Goal: Task Accomplishment & Management: Manage account settings

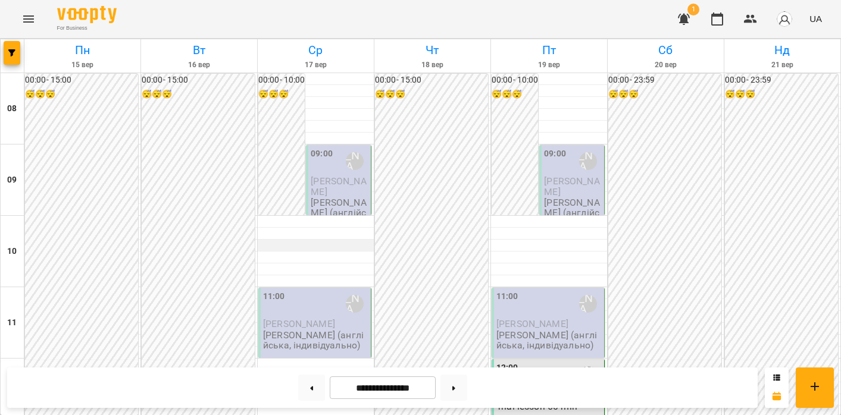
scroll to position [540, 0]
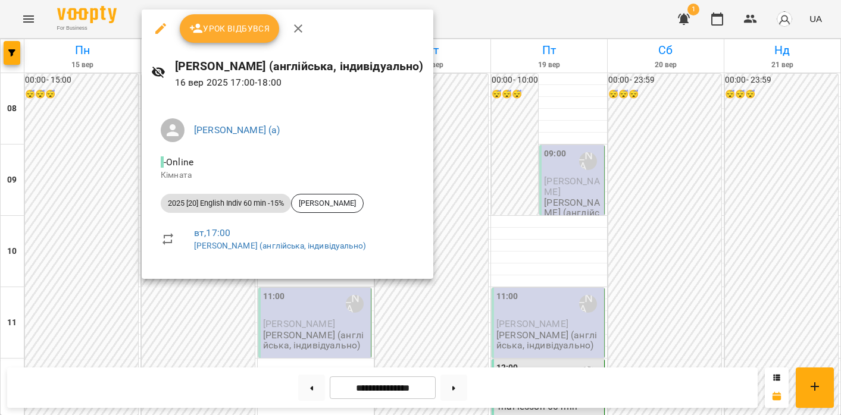
click at [213, 37] on button "Урок відбувся" at bounding box center [230, 28] width 100 height 29
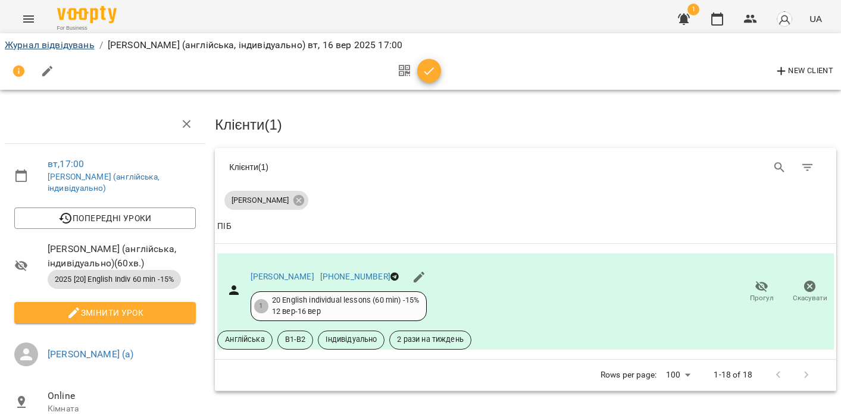
click at [32, 45] on link "Журнал відвідувань" at bounding box center [50, 44] width 90 height 11
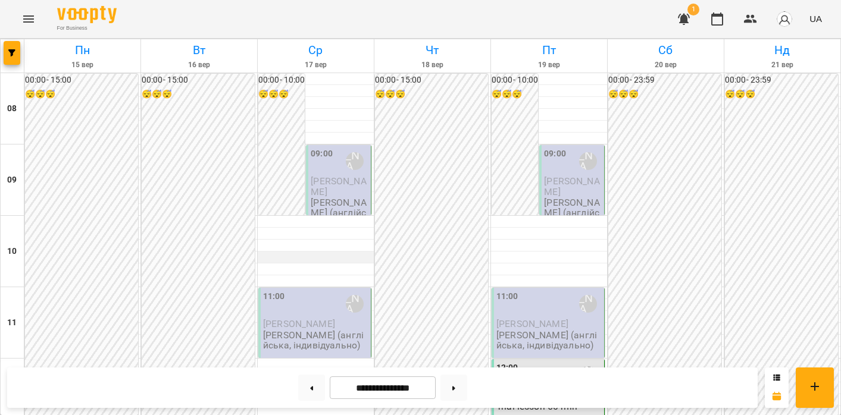
scroll to position [523, 0]
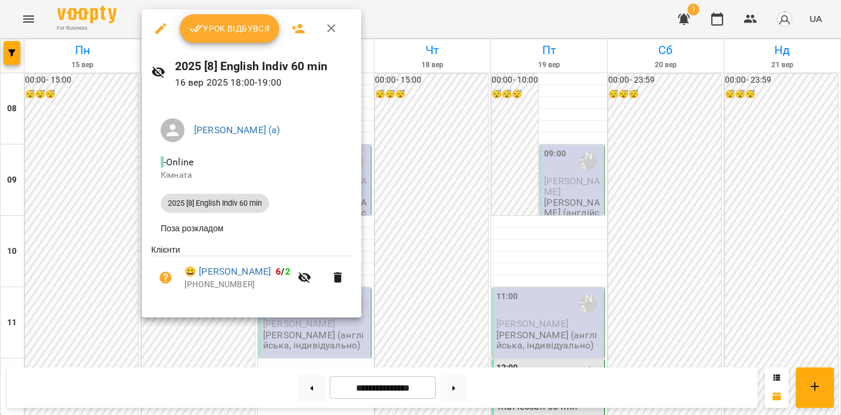
click at [225, 39] on button "Урок відбувся" at bounding box center [230, 28] width 100 height 29
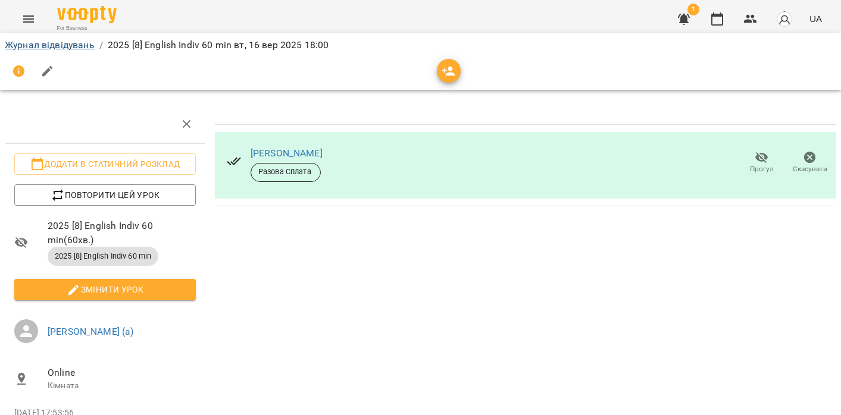
click at [85, 39] on link "Журнал відвідувань" at bounding box center [50, 44] width 90 height 11
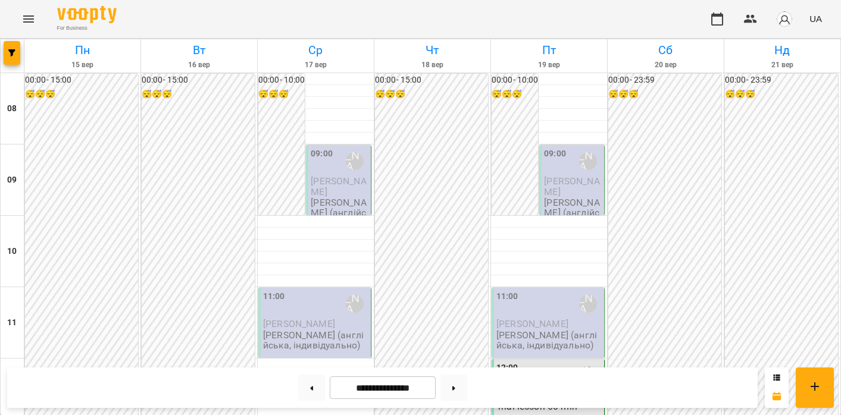
scroll to position [643, 0]
click at [455, 391] on button at bounding box center [453, 388] width 27 height 26
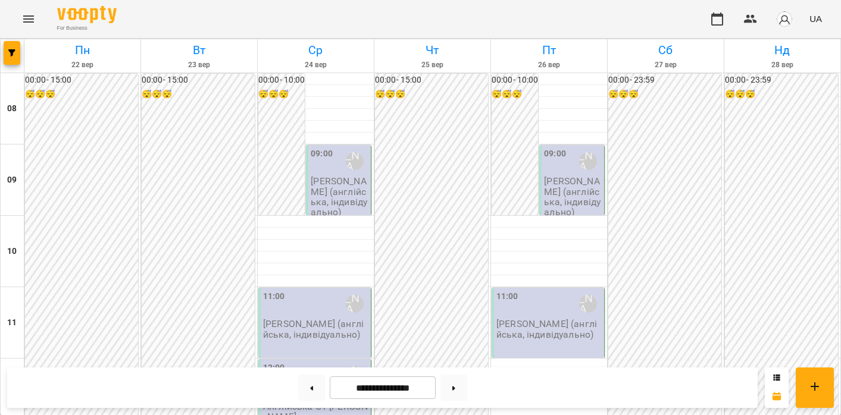
scroll to position [508, 0]
click at [304, 391] on button at bounding box center [311, 388] width 27 height 26
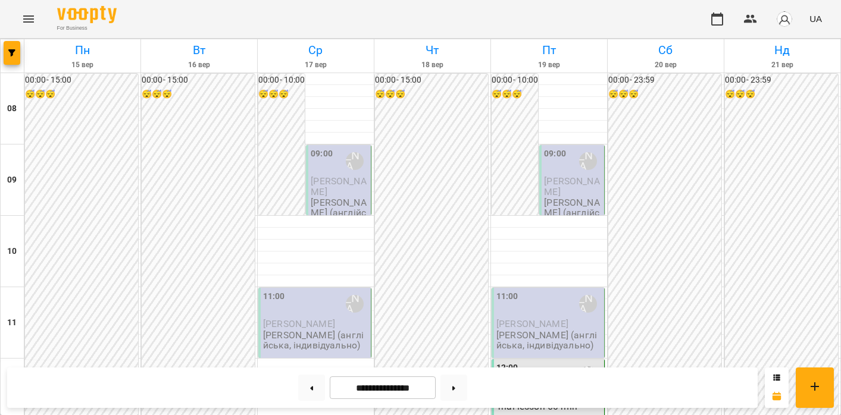
scroll to position [606, 0]
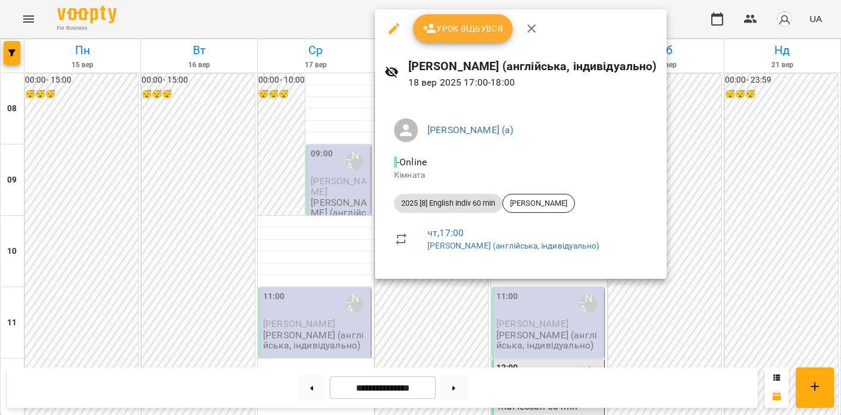
click at [557, 336] on div at bounding box center [420, 207] width 841 height 415
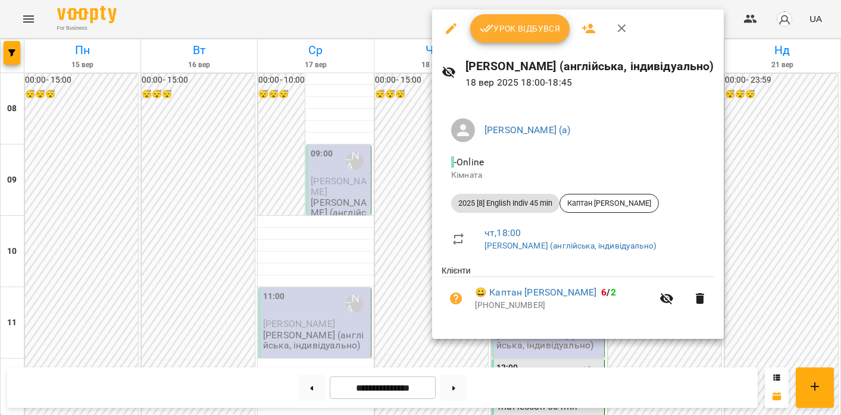
click at [582, 346] on div at bounding box center [420, 207] width 841 height 415
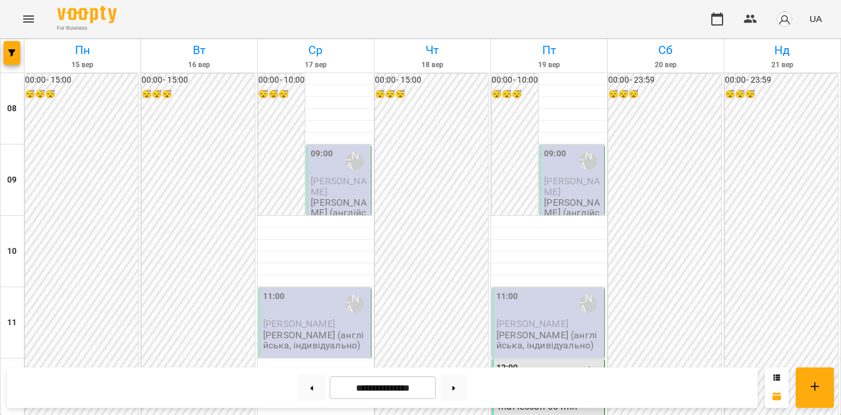
scroll to position [611, 0]
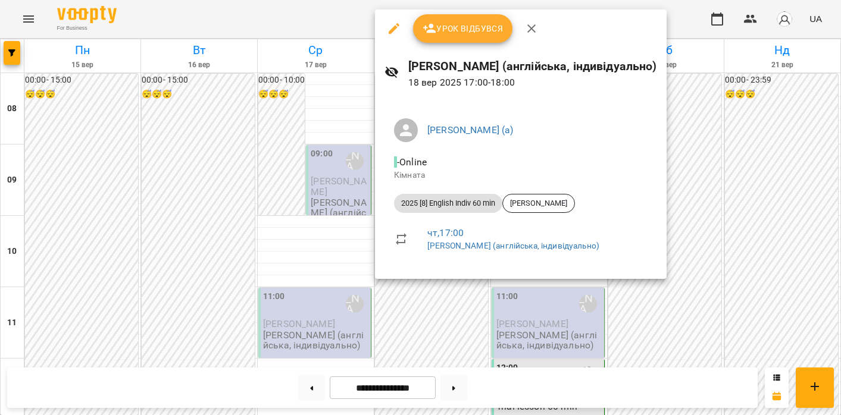
click at [595, 305] on div at bounding box center [420, 207] width 841 height 415
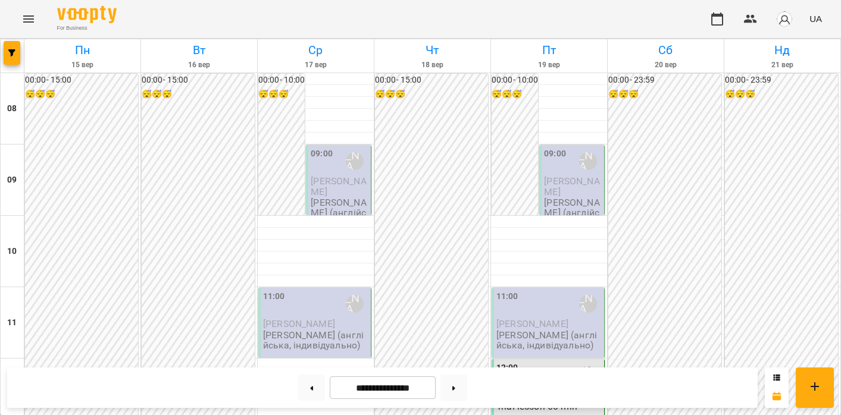
scroll to position [227, 0]
click at [455, 390] on icon at bounding box center [453, 388] width 3 height 5
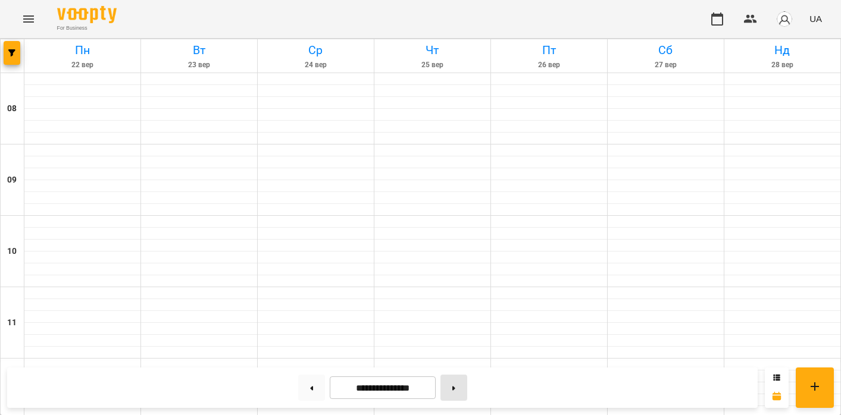
type input "**********"
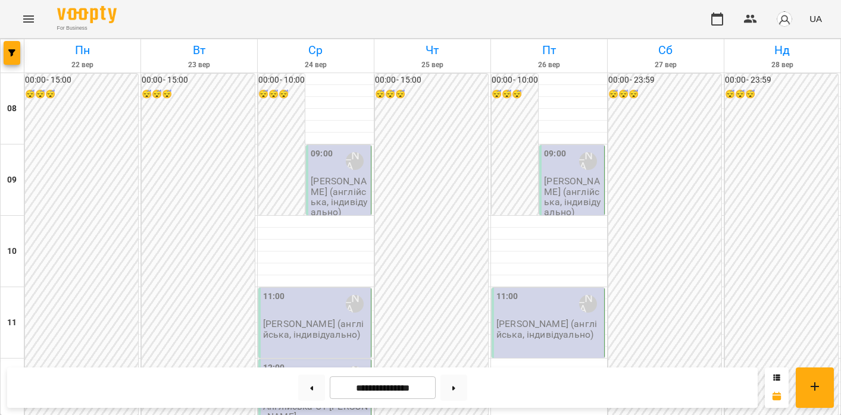
scroll to position [659, 0]
